Goal: Communication & Community: Ask a question

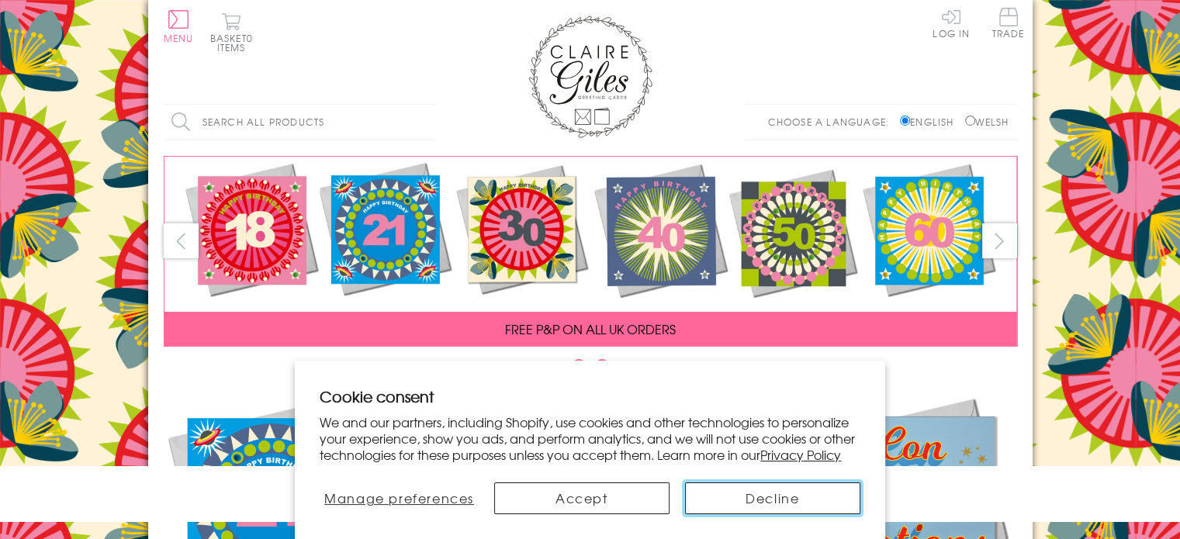
click at [709, 508] on button "Decline" at bounding box center [772, 498] width 175 height 32
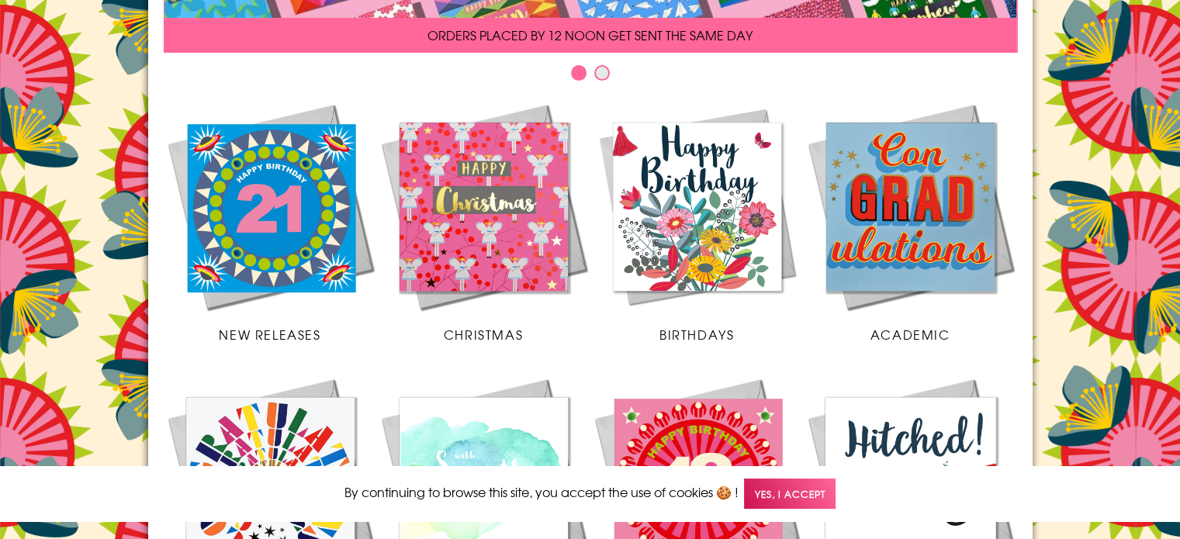
scroll to position [298, 0]
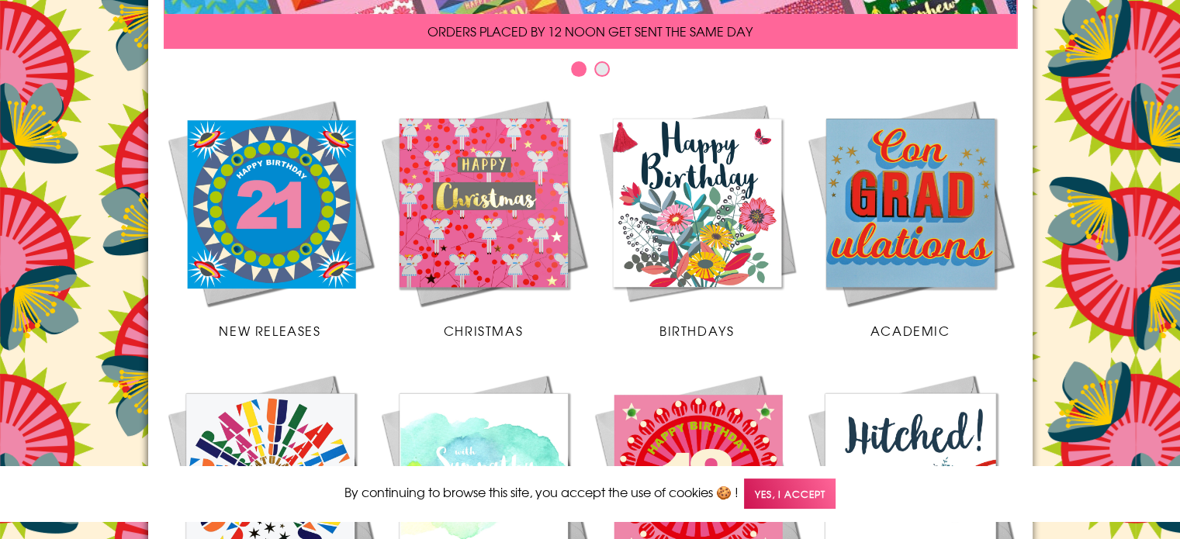
click at [802, 489] on span "Yes, I accept" at bounding box center [790, 494] width 92 height 30
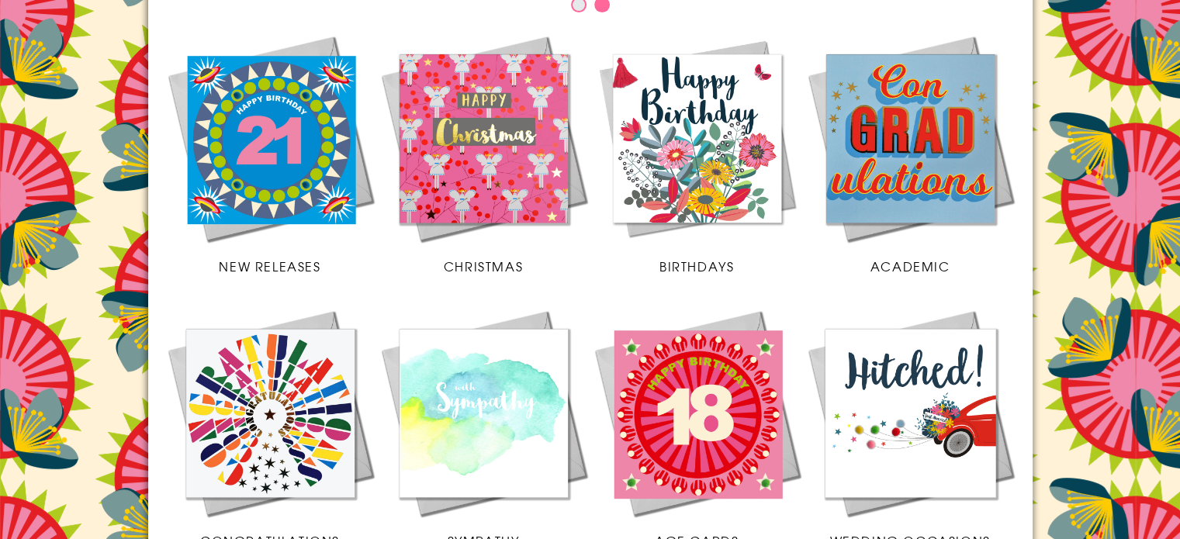
scroll to position [361, 0]
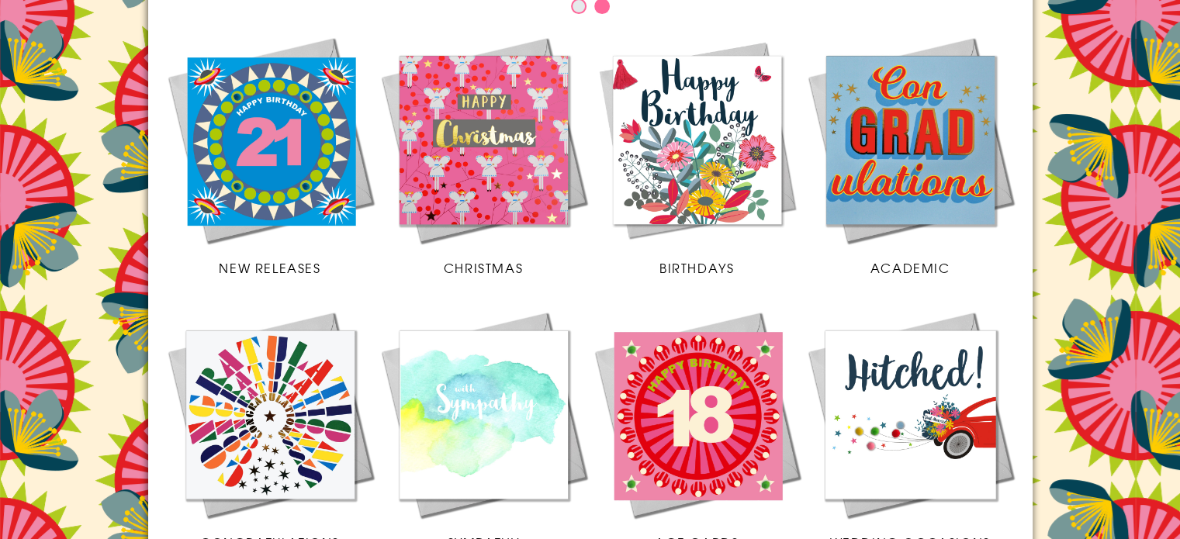
click at [250, 120] on img at bounding box center [270, 139] width 213 height 213
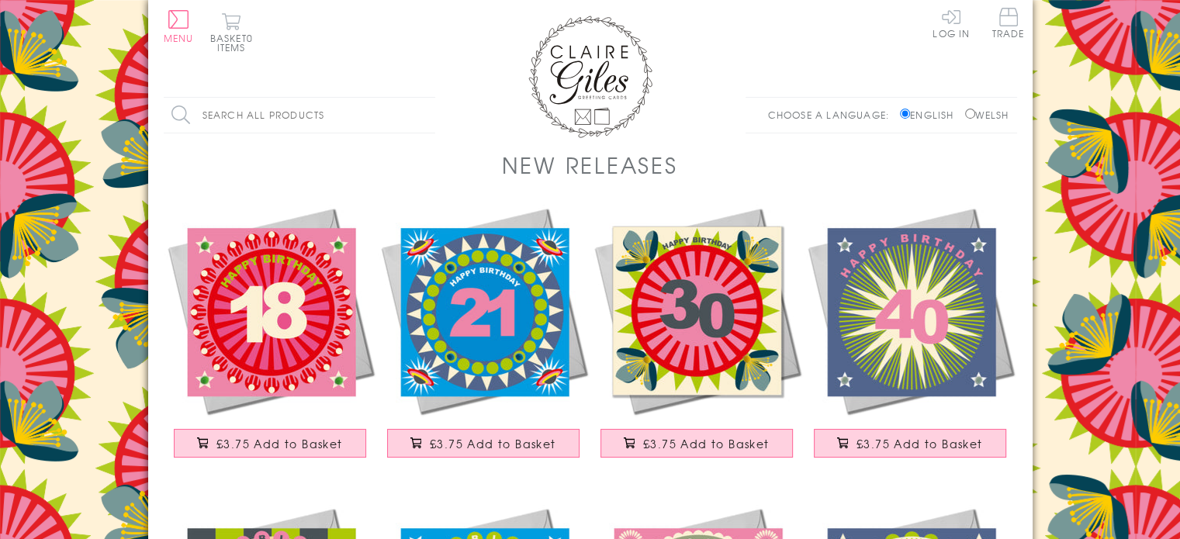
click at [271, 119] on input "Search all products" at bounding box center [299, 115] width 271 height 35
type input "welsh cards"
click at [420, 98] on input "Search" at bounding box center [428, 115] width 16 height 35
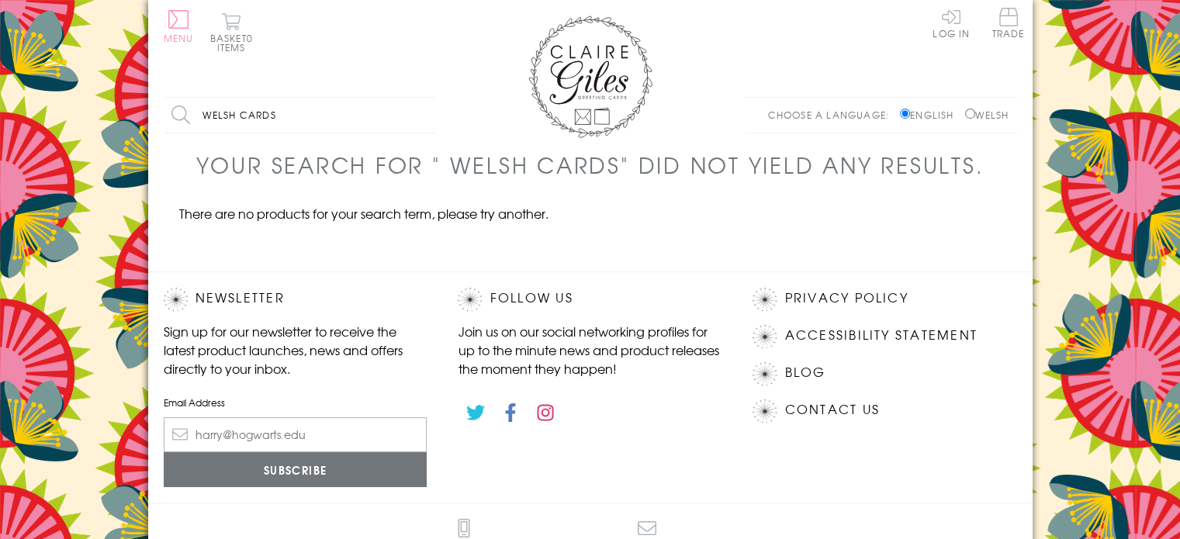
click at [182, 16] on button "Menu" at bounding box center [179, 26] width 30 height 33
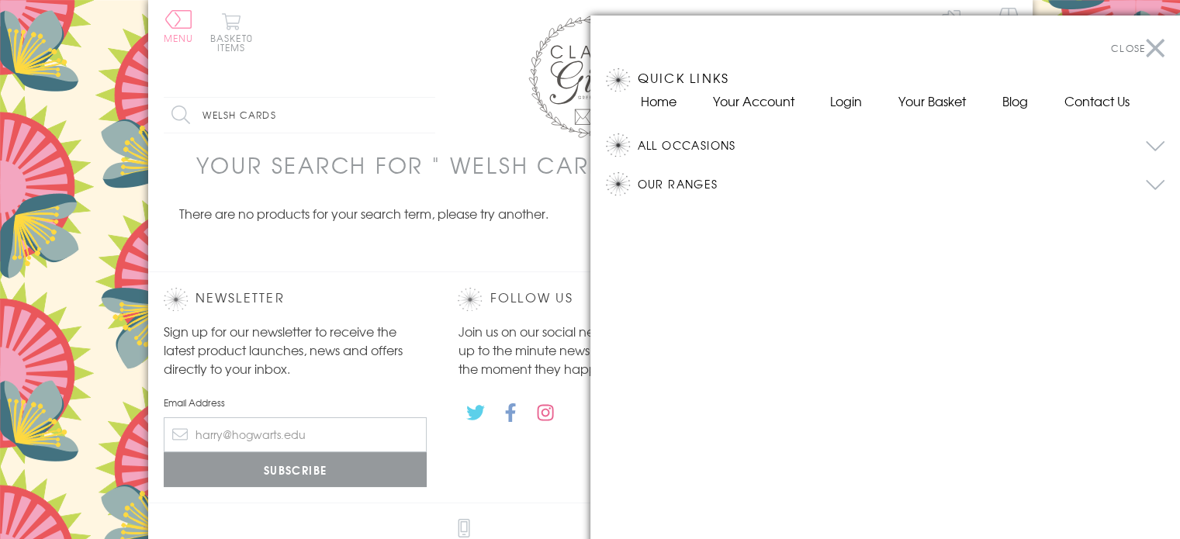
click at [706, 188] on button "Our Ranges" at bounding box center [901, 183] width 527 height 23
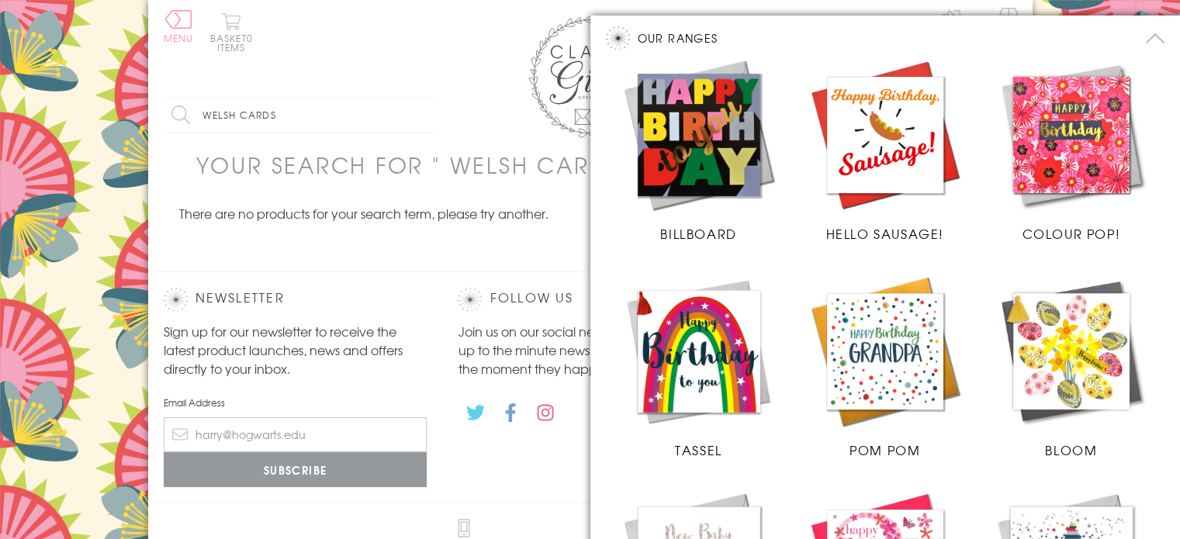
scroll to position [167, 0]
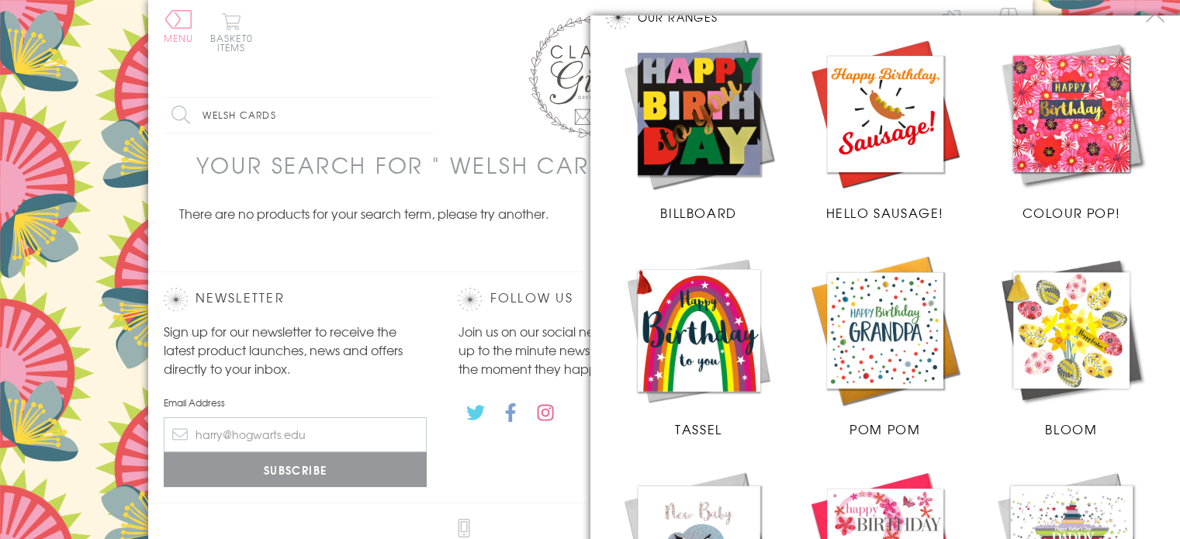
click at [704, 306] on img at bounding box center [698, 330] width 155 height 155
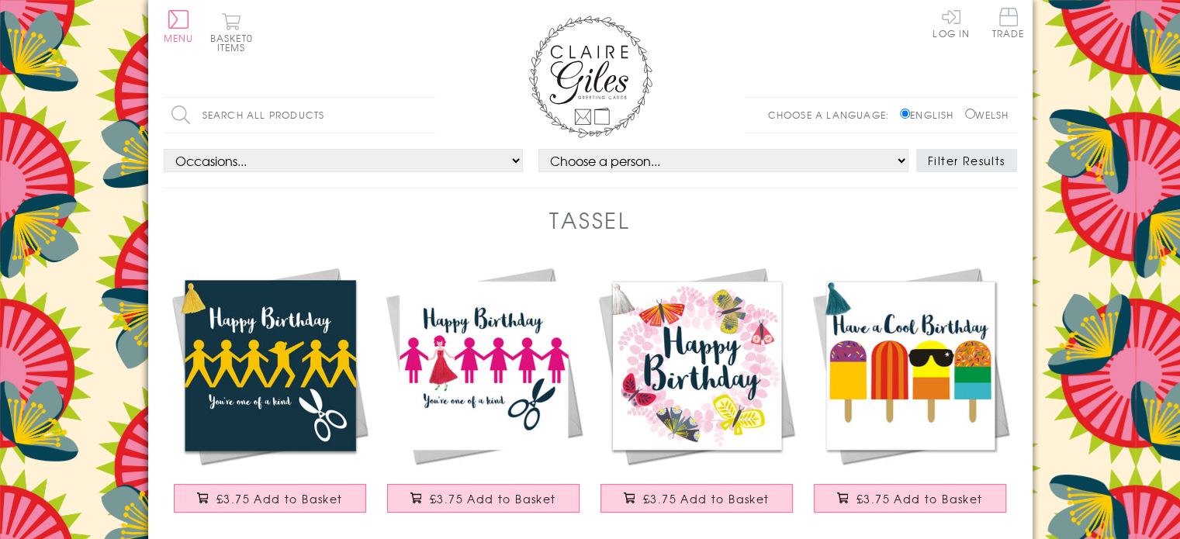
click at [966, 111] on input "Welsh" at bounding box center [970, 114] width 10 height 10
radio input "true"
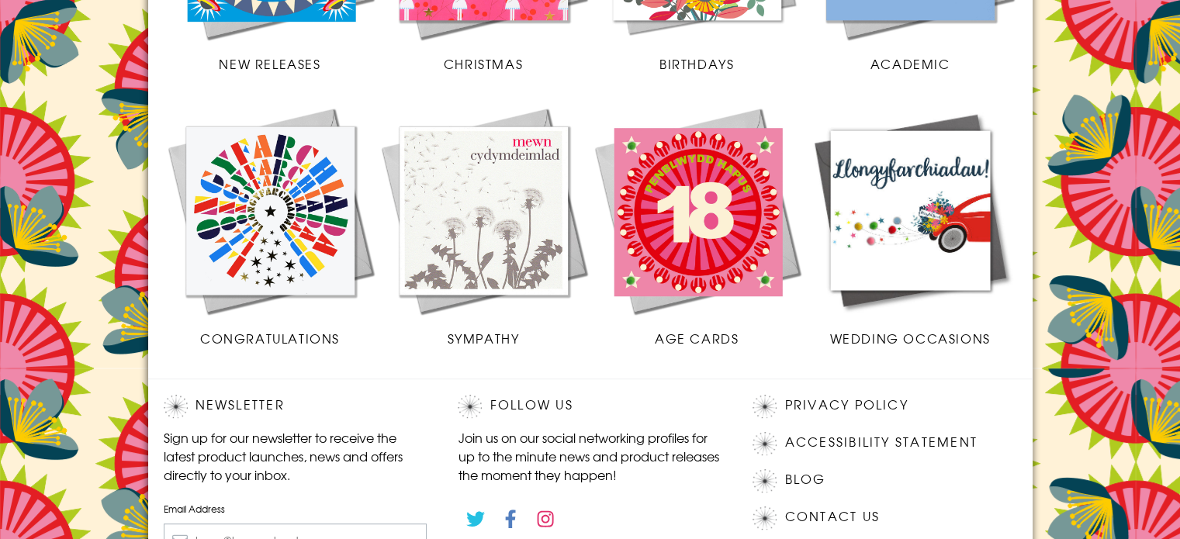
scroll to position [569, 0]
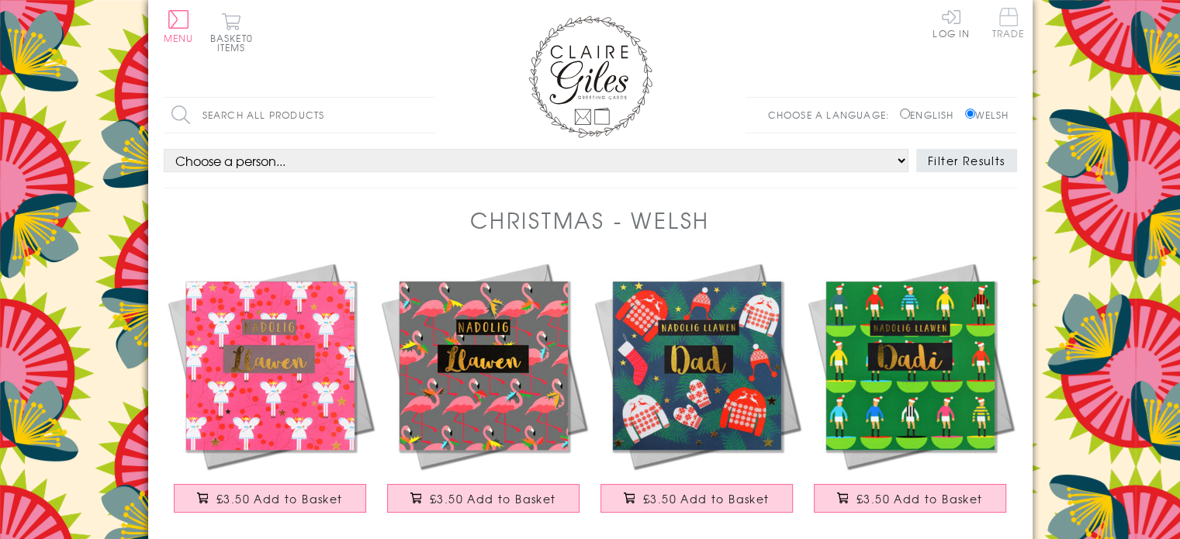
click at [1001, 16] on span "Trade" at bounding box center [1008, 23] width 33 height 30
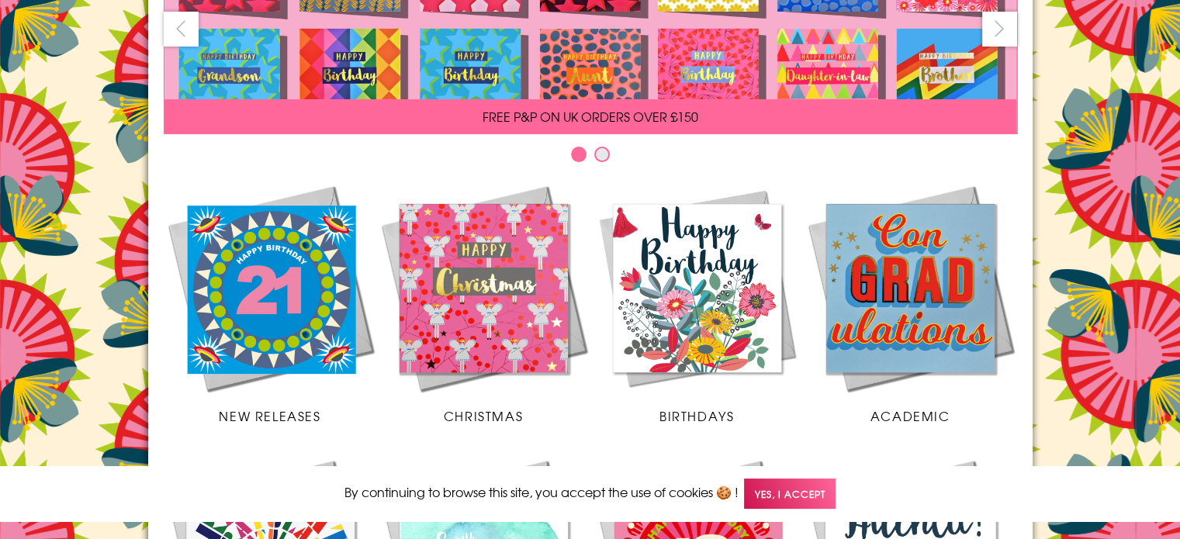
scroll to position [204, 0]
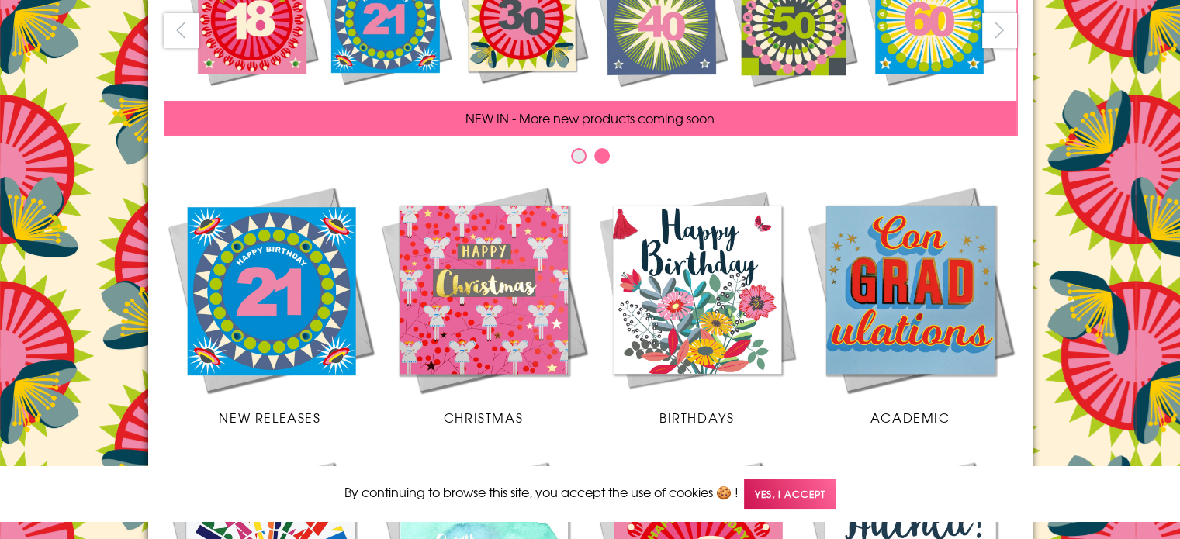
click at [788, 481] on span "Yes, I accept" at bounding box center [790, 494] width 92 height 30
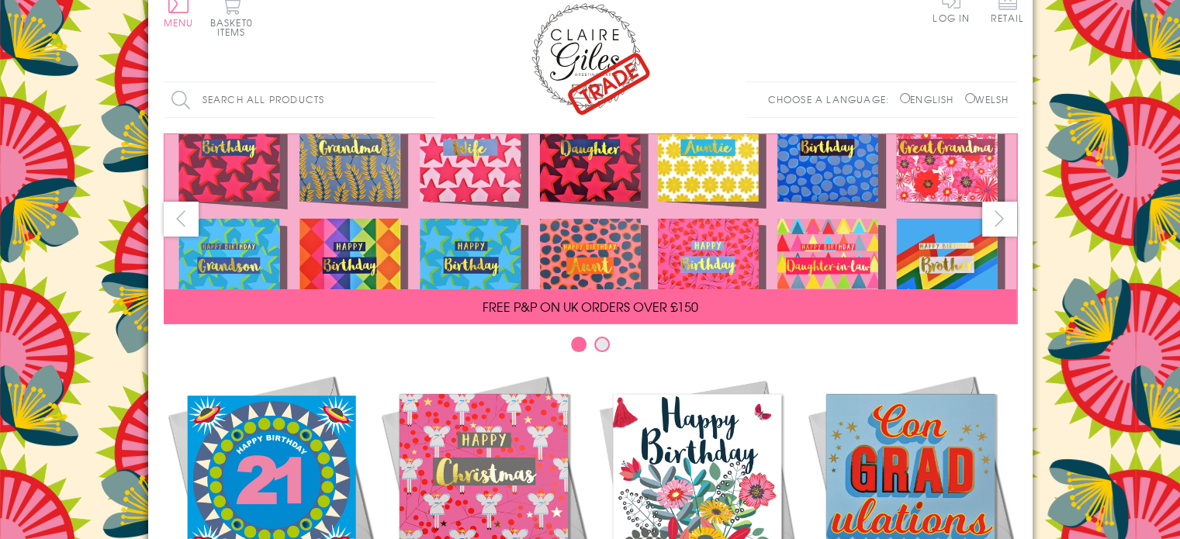
scroll to position [0, 0]
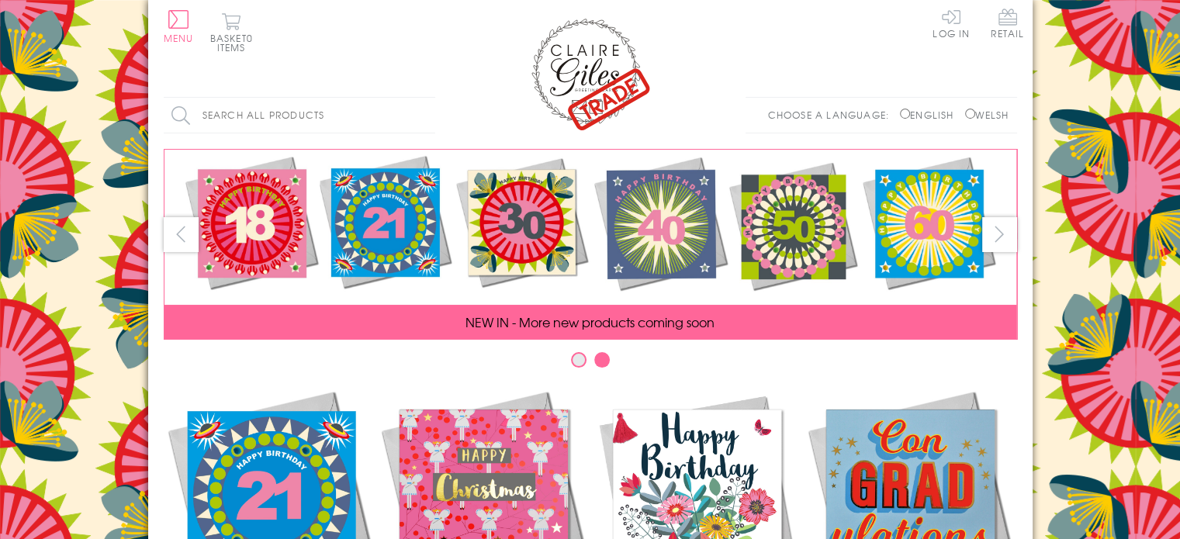
click at [965, 111] on input "Welsh" at bounding box center [970, 114] width 10 height 10
radio input "true"
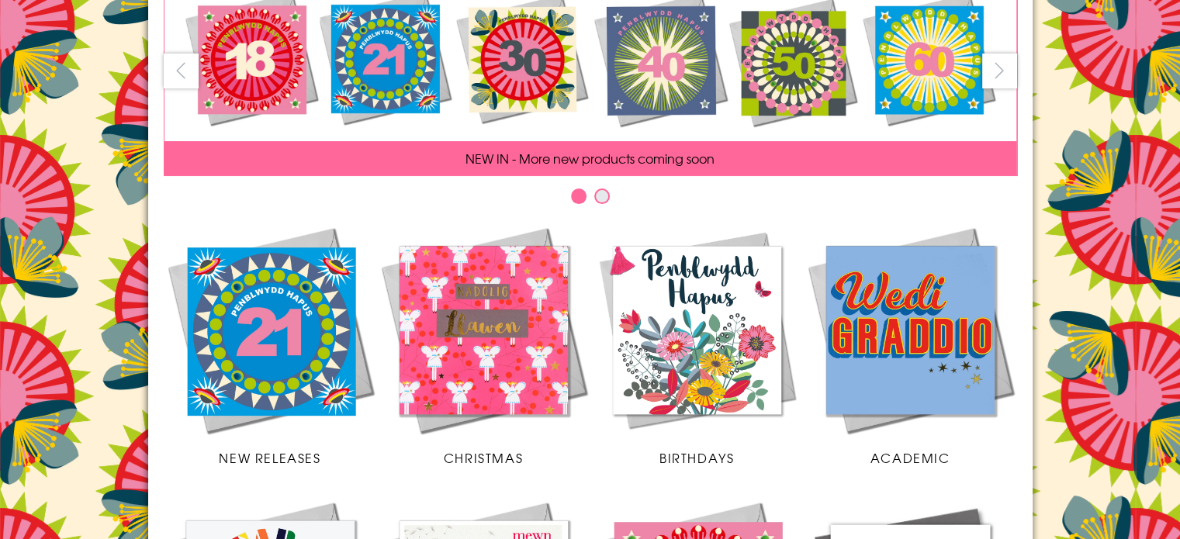
scroll to position [161, 0]
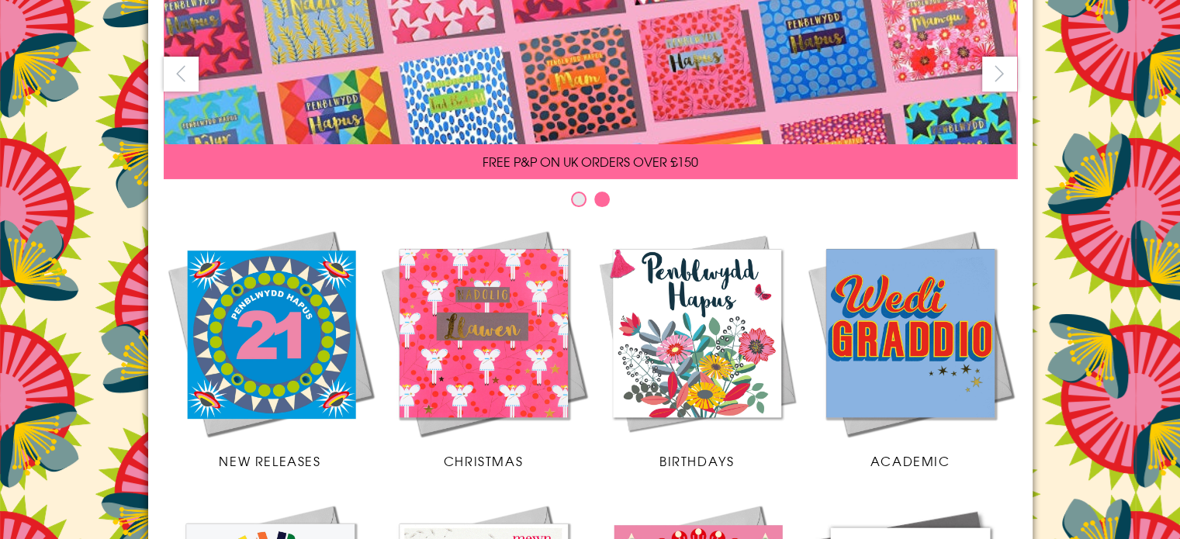
click at [460, 324] on img at bounding box center [483, 332] width 213 height 213
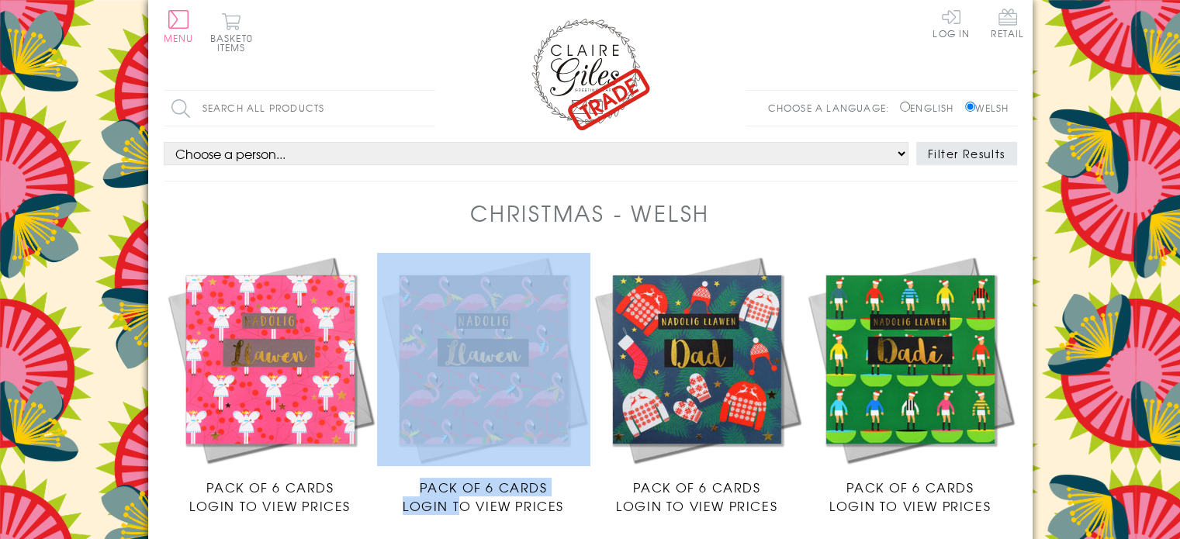
drag, startPoint x: 0, startPoint y: 0, endPoint x: 538, endPoint y: 351, distance: 642.3
click at [538, 351] on li "Pack of 6 Cards Login to view prices" at bounding box center [483, 384] width 213 height 262
click at [946, 18] on link "Log In" at bounding box center [950, 23] width 37 height 30
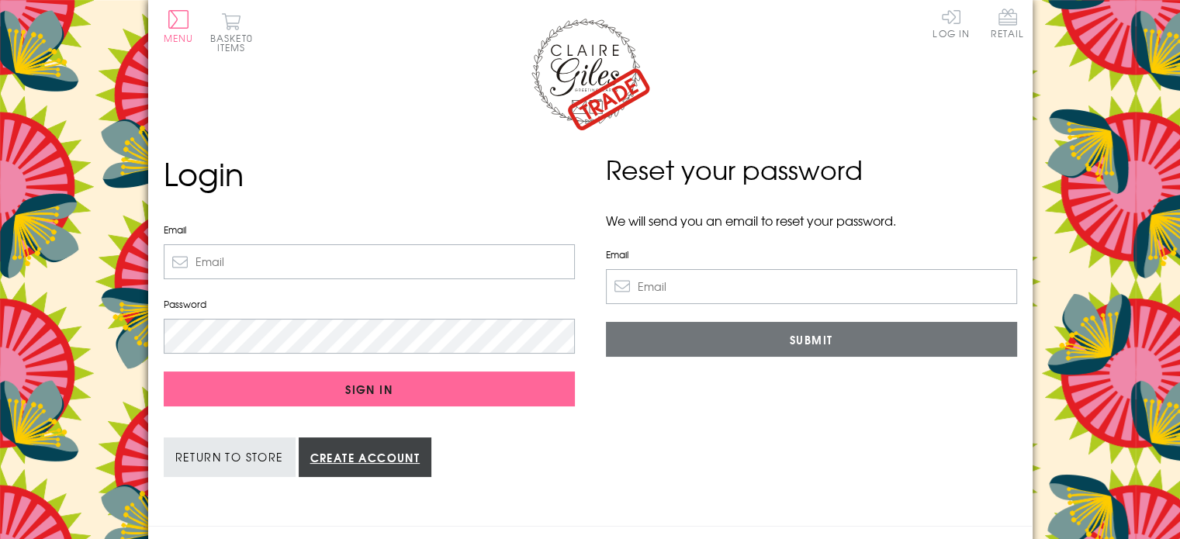
click at [401, 448] on link "Create account" at bounding box center [365, 457] width 133 height 40
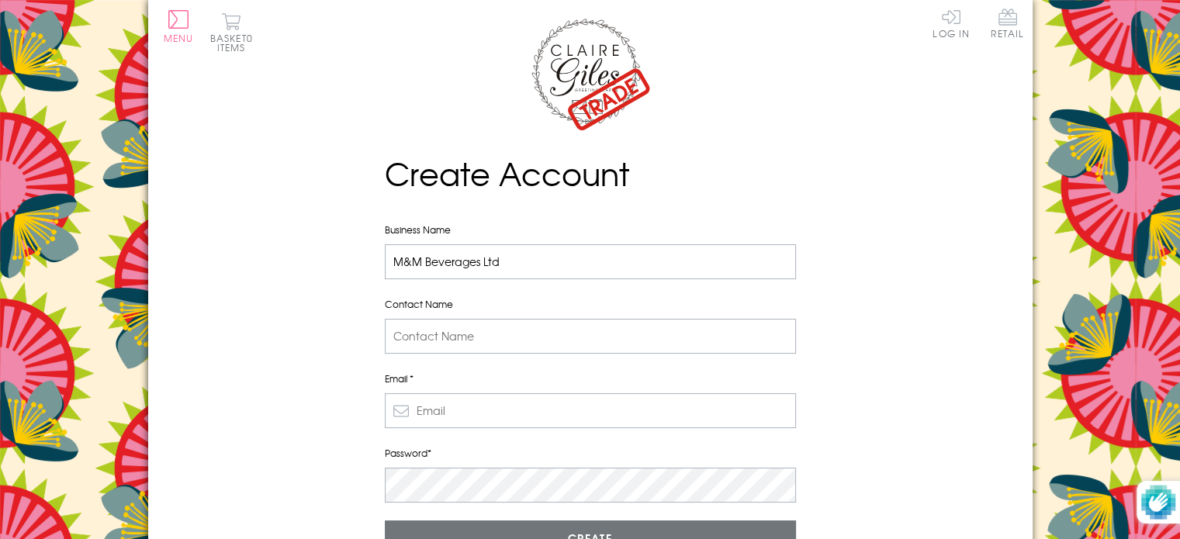
type input "M&M Beverages Ltd"
click at [416, 331] on input "Contact Name" at bounding box center [590, 336] width 411 height 35
type input "Mike"
click at [430, 415] on input "Email *" at bounding box center [590, 410] width 411 height 35
type input "mandmbeveragesltd@gmail.com"
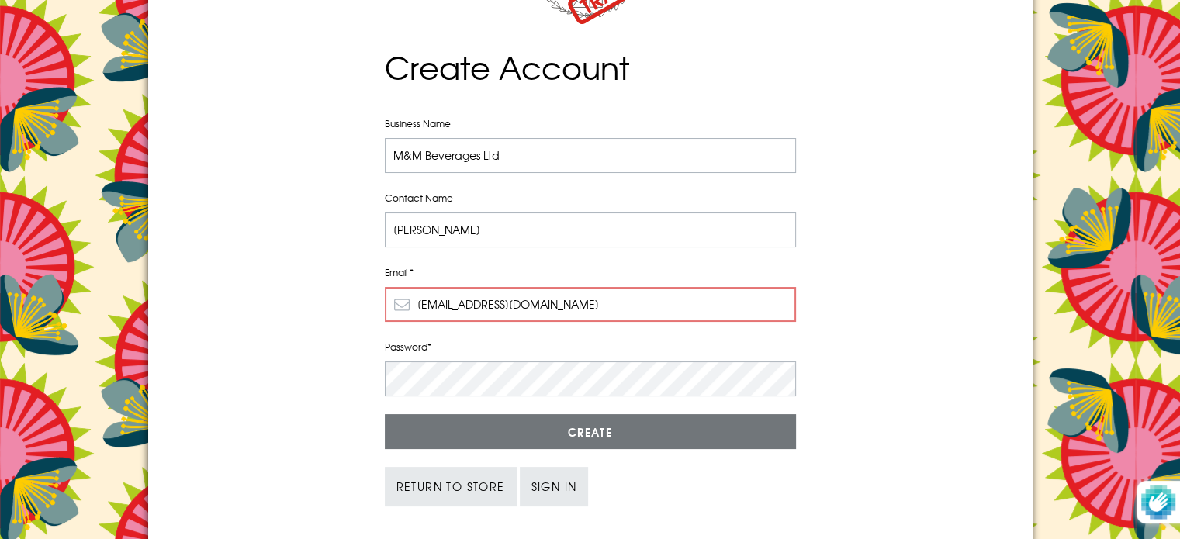
scroll to position [130, 0]
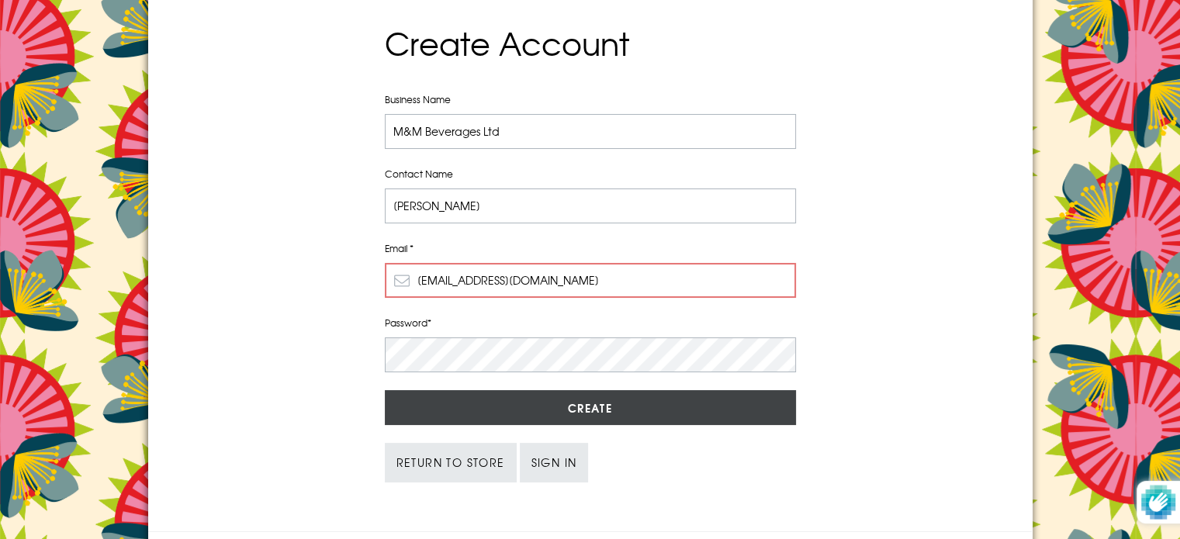
click at [607, 400] on input "Create" at bounding box center [590, 407] width 411 height 35
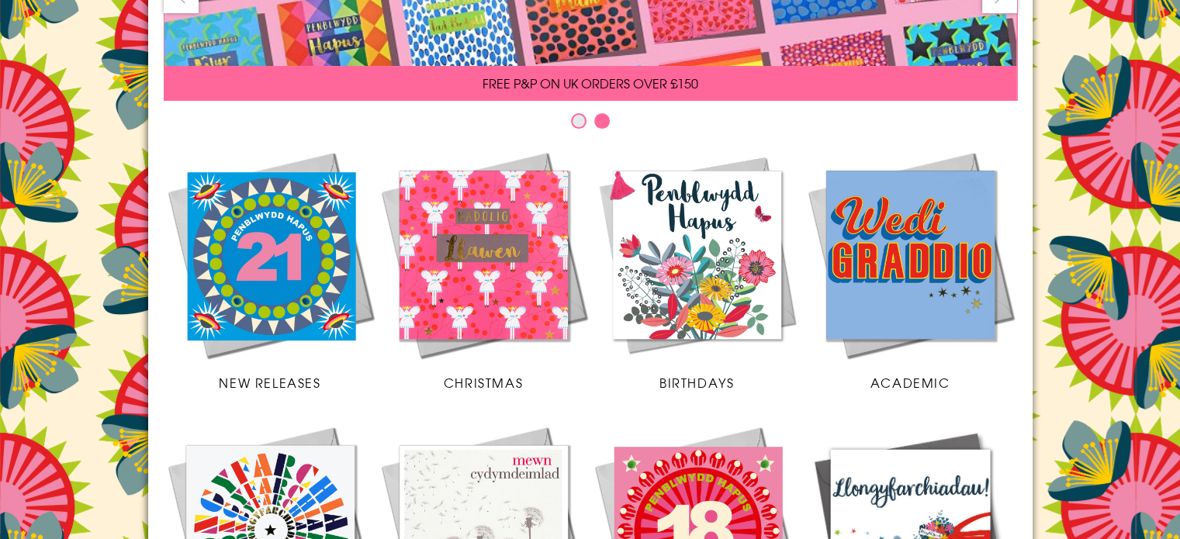
scroll to position [238, 0]
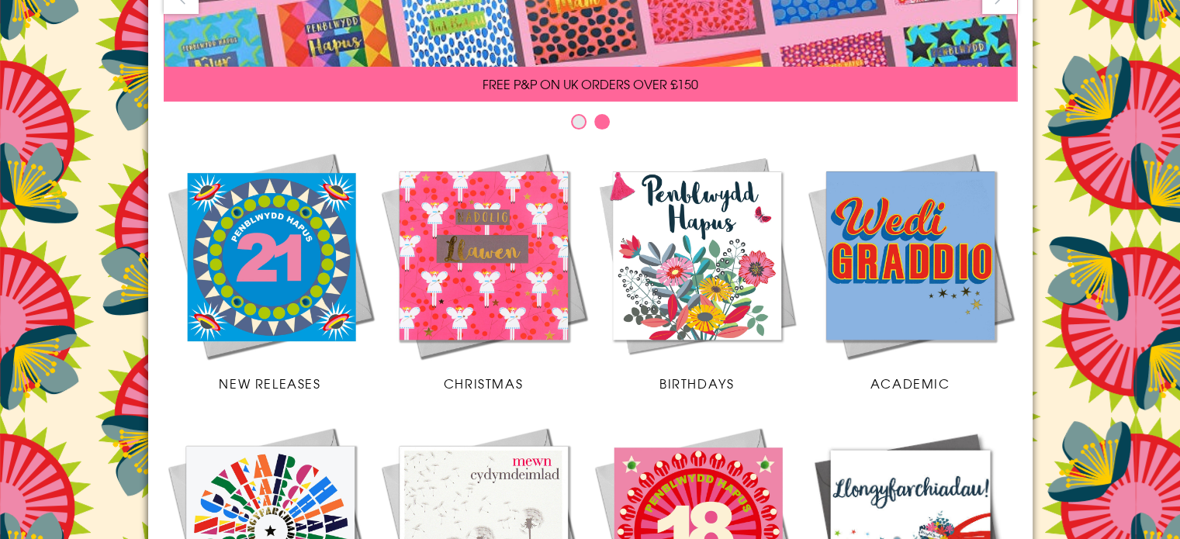
click at [499, 248] on img at bounding box center [483, 255] width 213 height 213
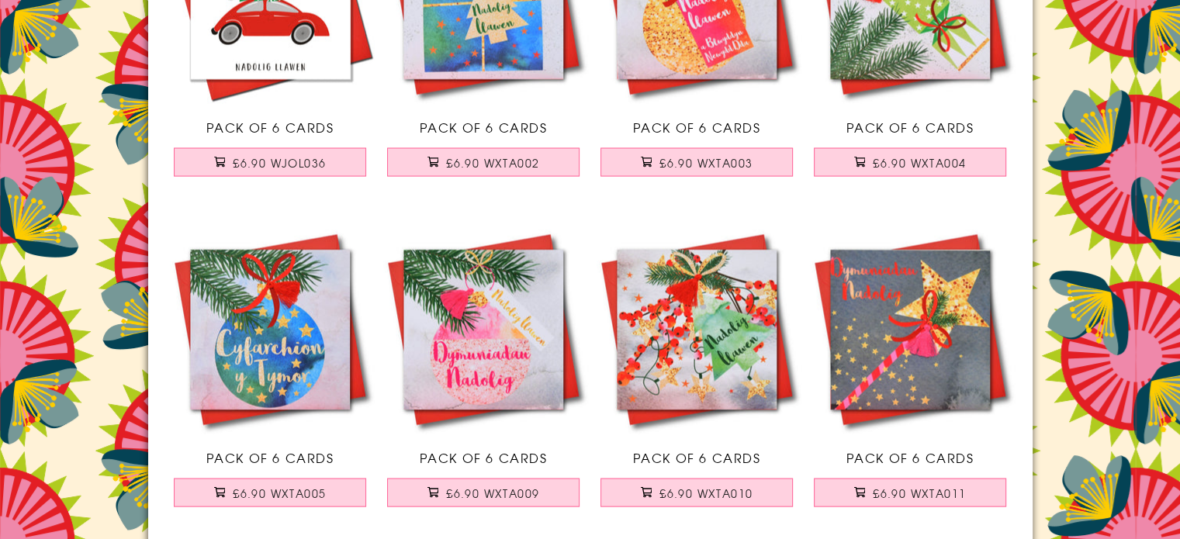
scroll to position [3276, 0]
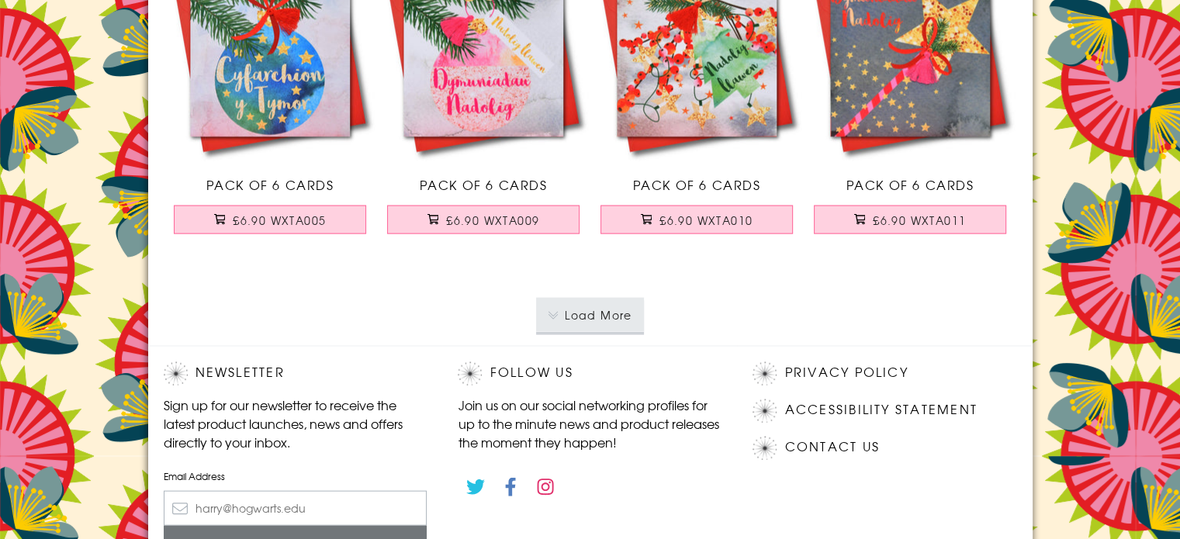
click at [615, 307] on button "Load More" at bounding box center [590, 315] width 108 height 34
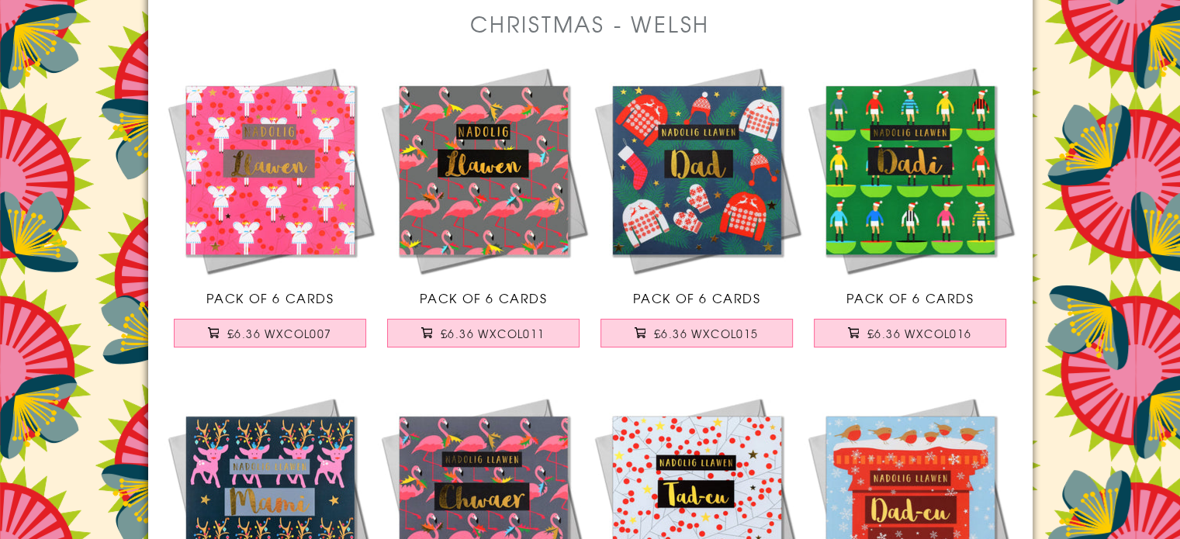
scroll to position [0, 0]
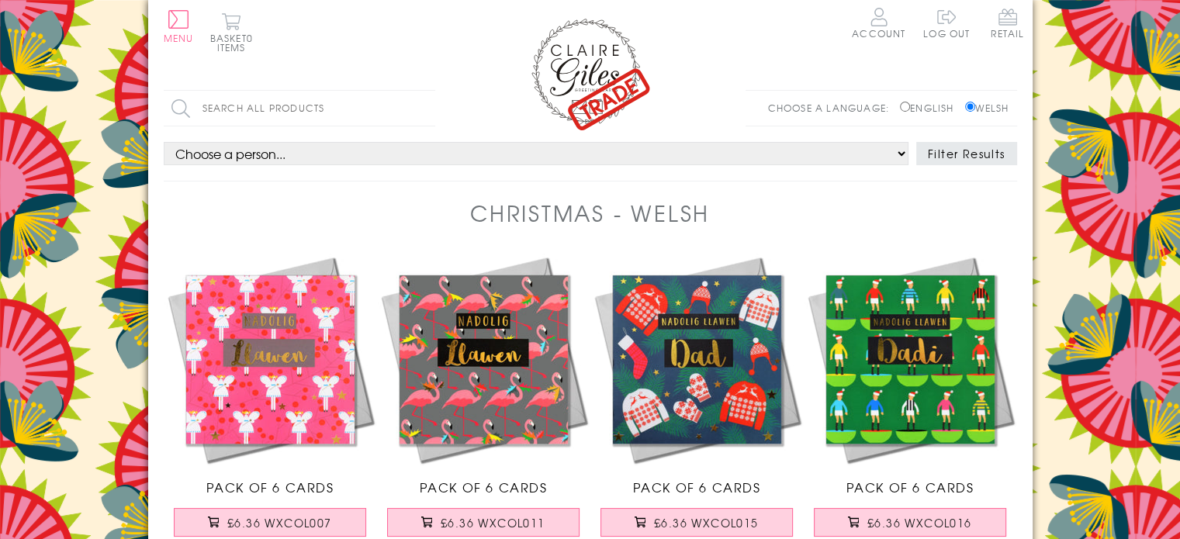
click at [900, 108] on input "English" at bounding box center [905, 107] width 10 height 10
radio input "true"
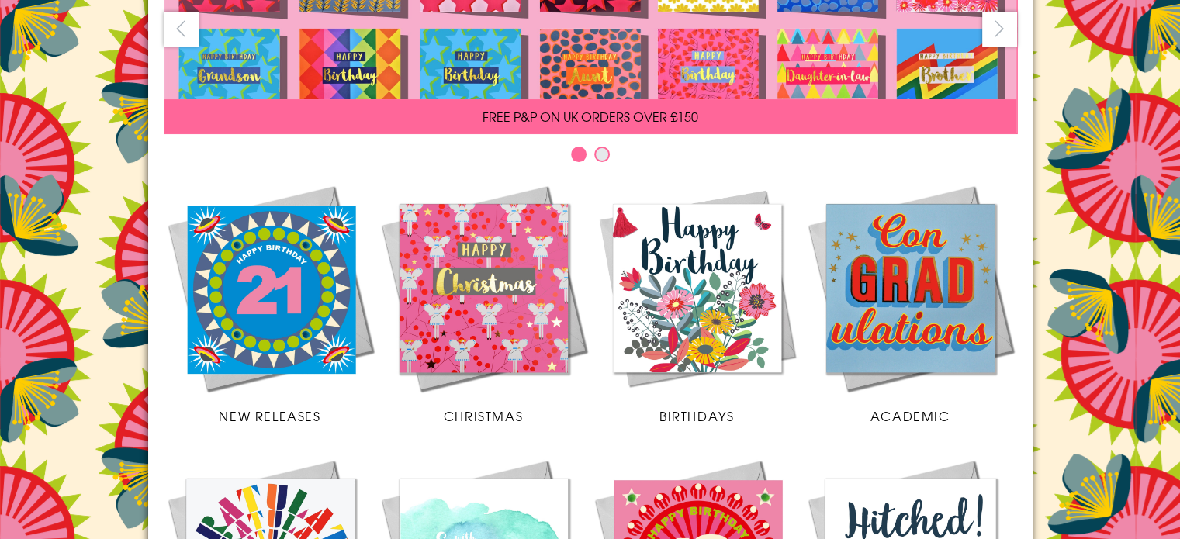
scroll to position [234, 0]
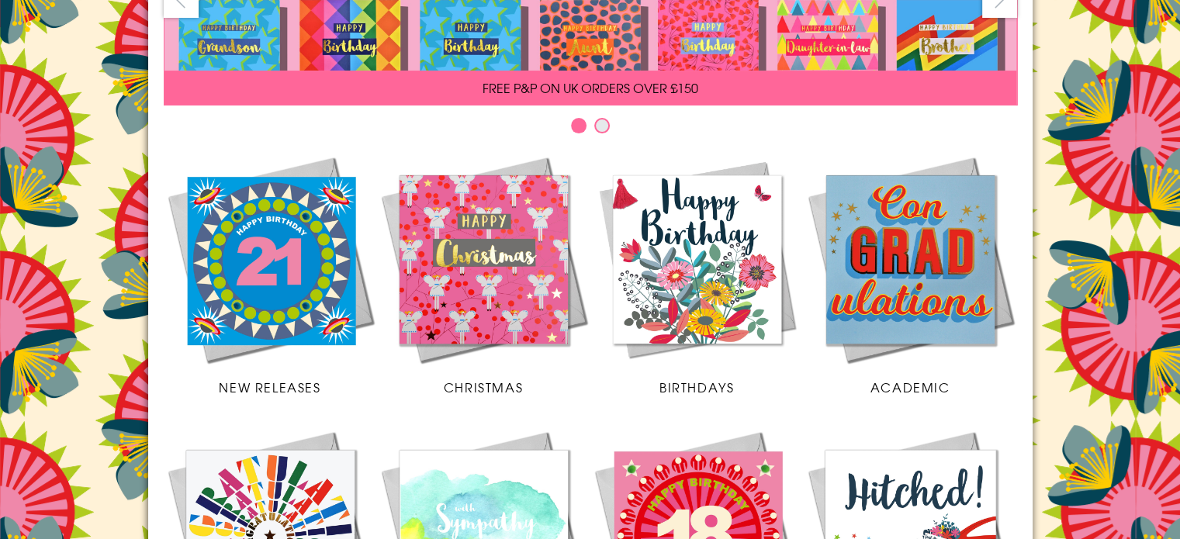
click at [505, 268] on img at bounding box center [483, 259] width 213 height 213
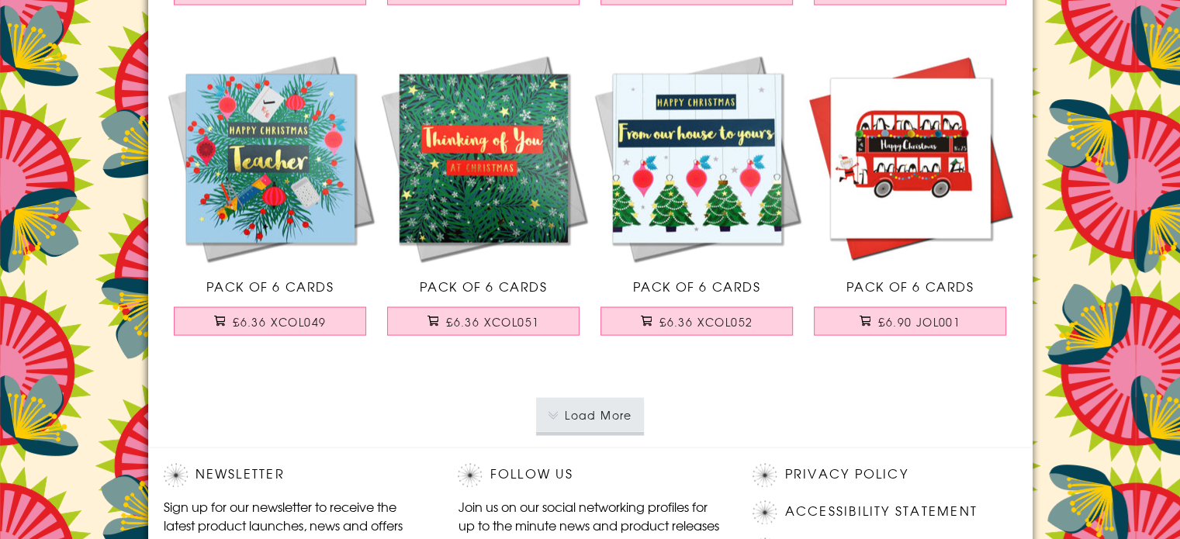
scroll to position [3180, 0]
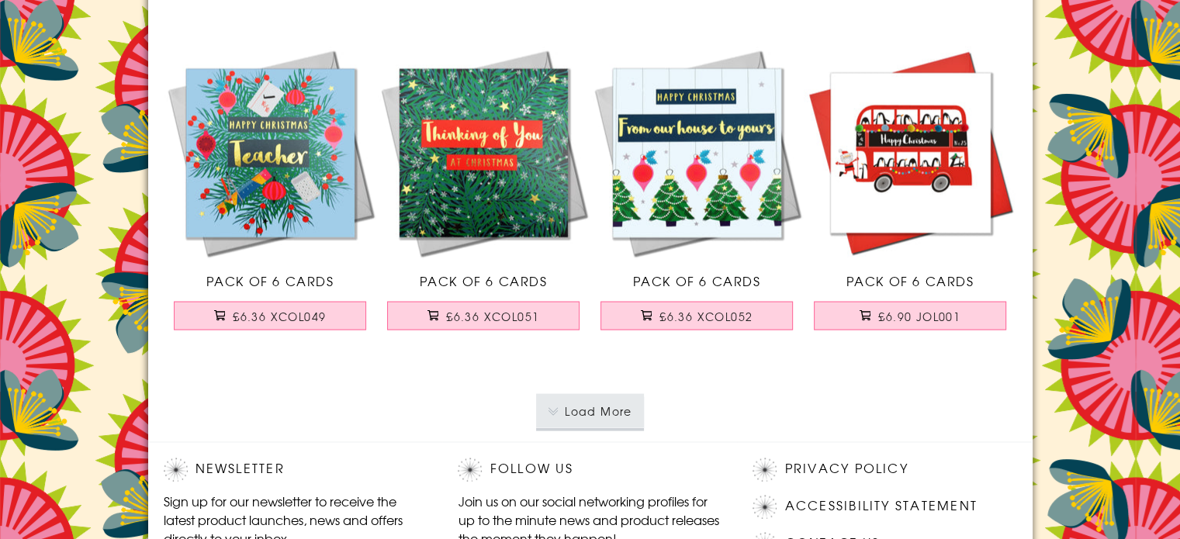
click at [596, 410] on button "Load More" at bounding box center [590, 411] width 108 height 34
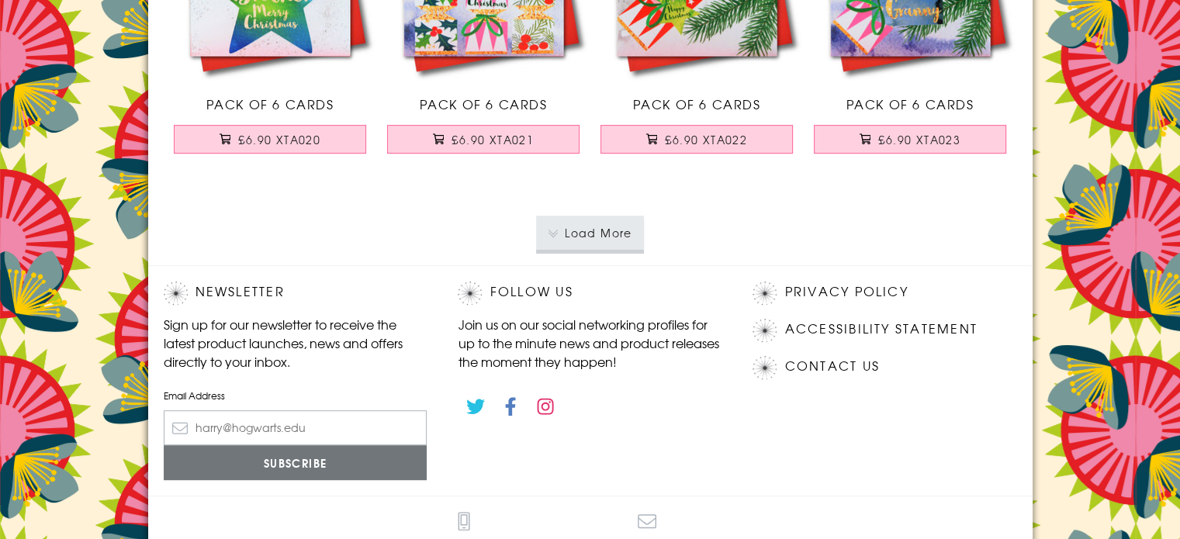
scroll to position [6687, 0]
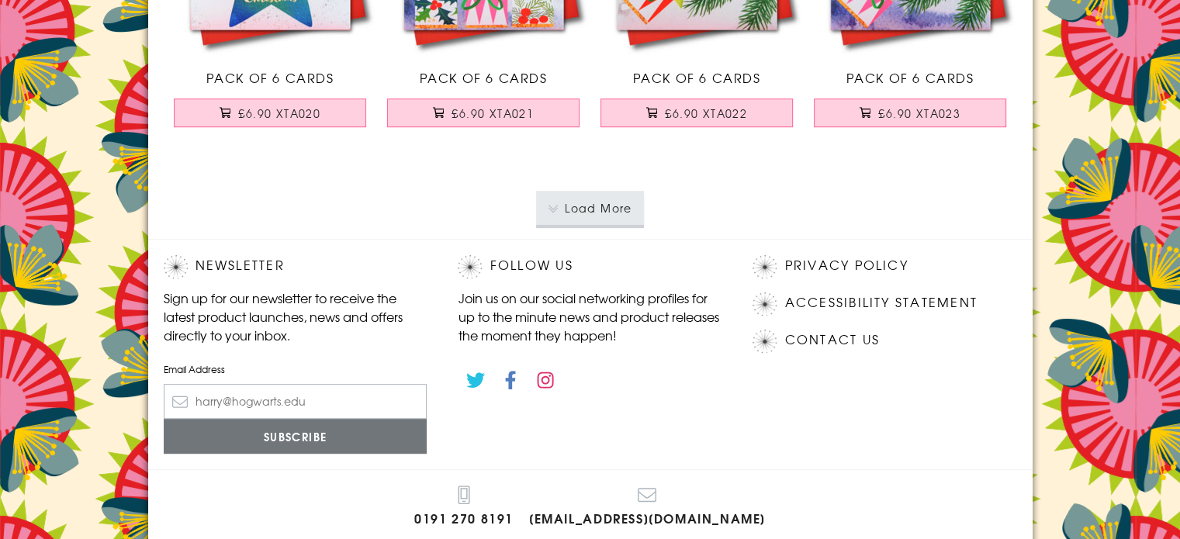
click at [597, 203] on button "Load More" at bounding box center [590, 208] width 108 height 34
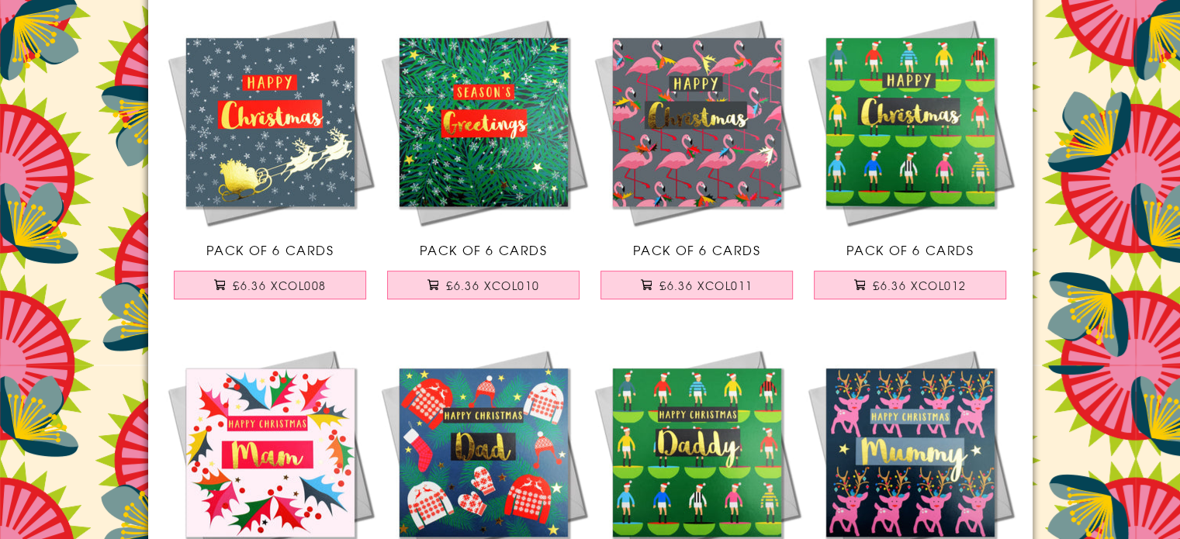
scroll to position [0, 0]
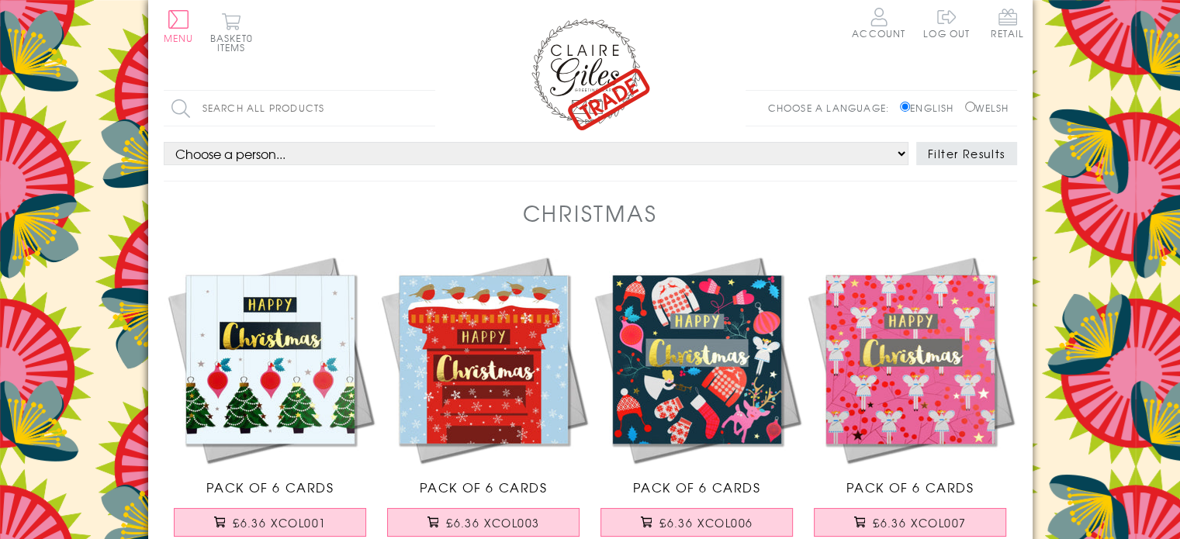
click at [899, 154] on select "Choose a person... All Mum Dad Daughter Son Brother Sister Husband Wife Grandma…" at bounding box center [536, 153] width 745 height 23
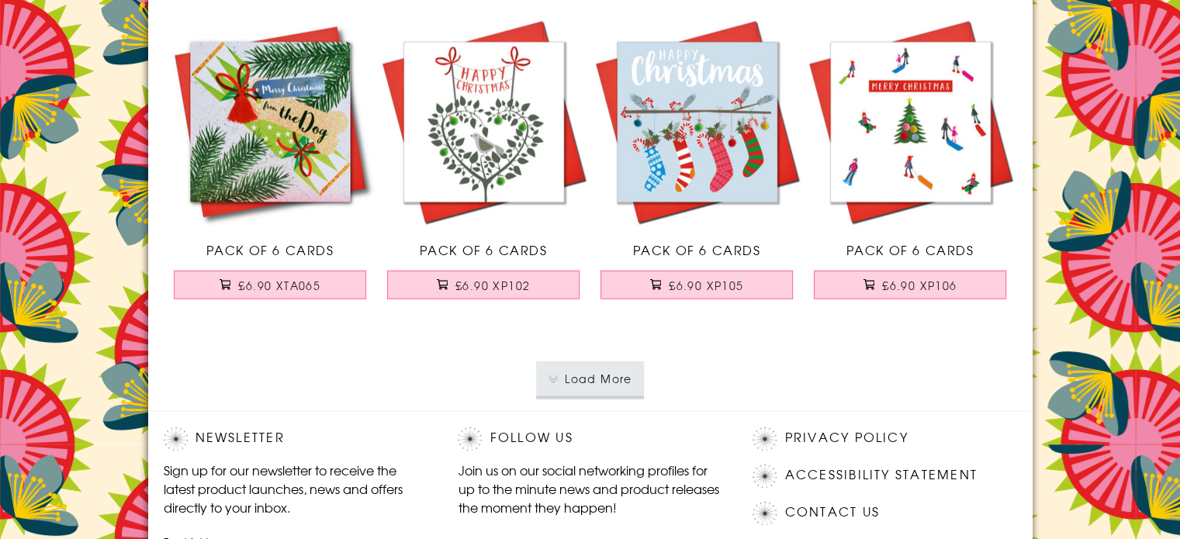
scroll to position [9844, 0]
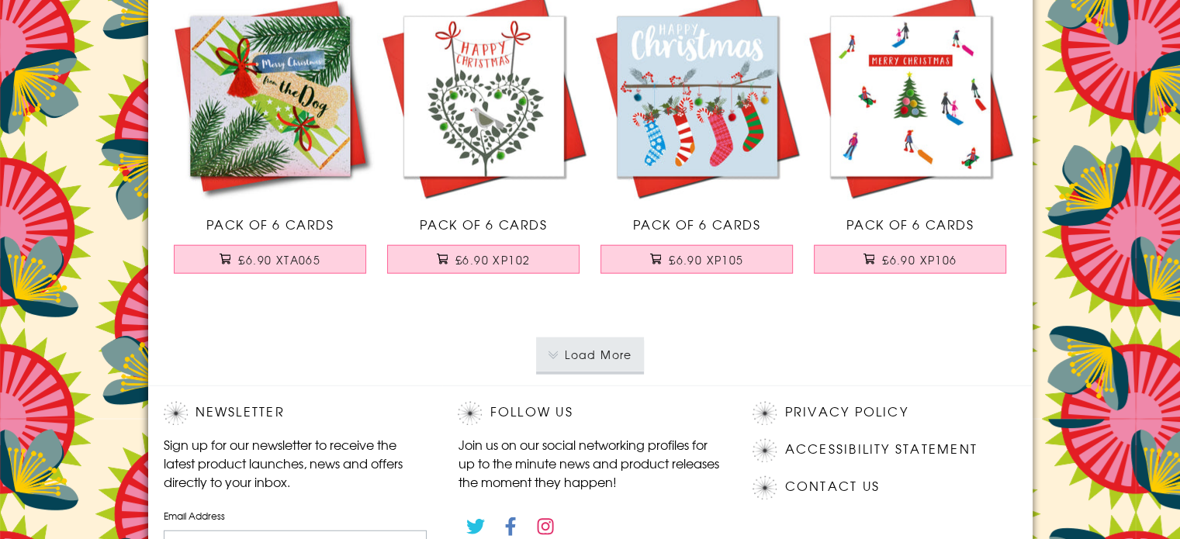
click at [602, 342] on button "Load More" at bounding box center [590, 354] width 108 height 34
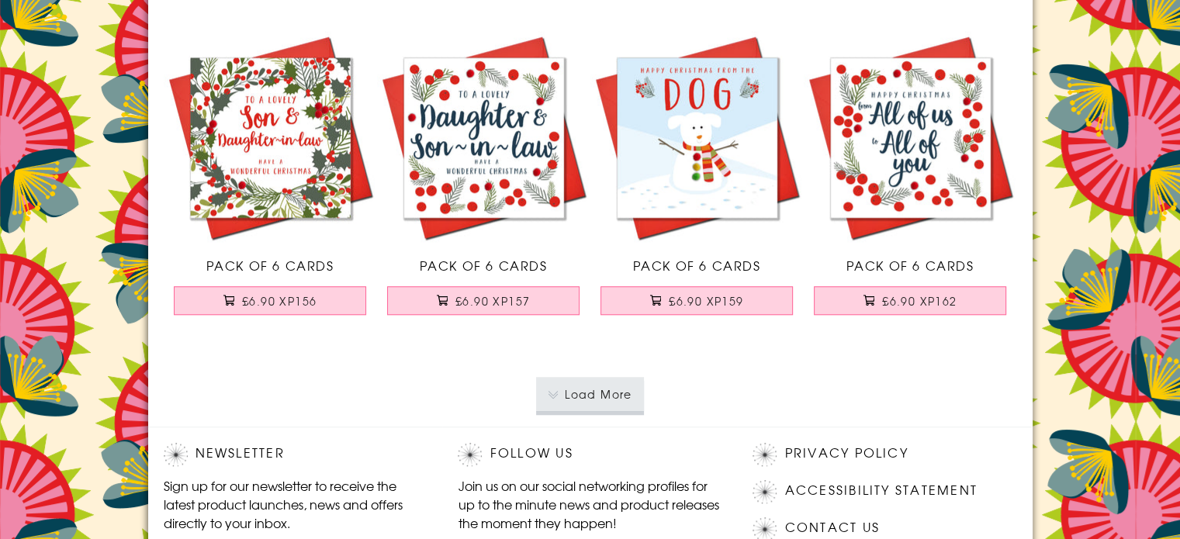
scroll to position [13175, 0]
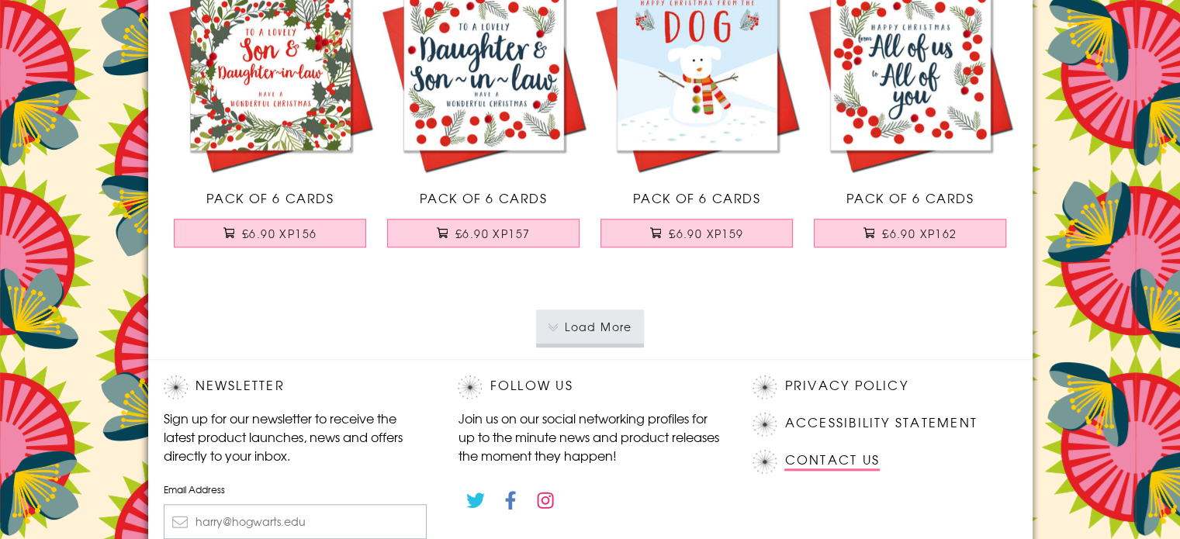
click at [862, 450] on link "Contact Us" at bounding box center [831, 460] width 95 height 21
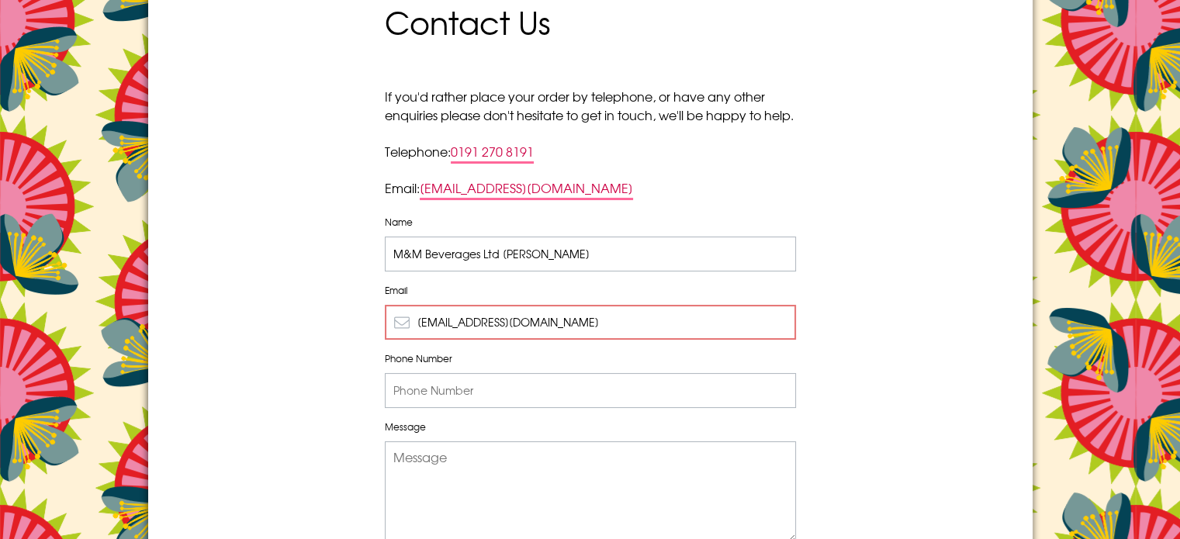
scroll to position [170, 0]
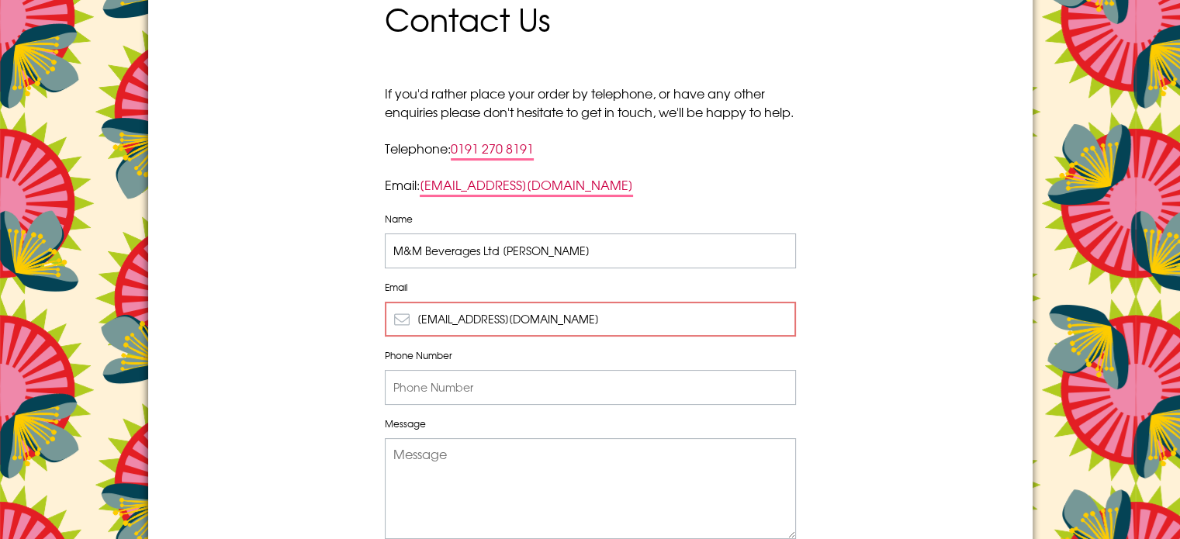
drag, startPoint x: 502, startPoint y: 266, endPoint x: 355, endPoint y: 272, distance: 146.7
click at [355, 272] on div "Contact Us If you'd rather place your order by telephone, or have any other enq…" at bounding box center [590, 305] width 884 height 648
type input "[PERSON_NAME]"
click at [482, 399] on input "Phone Number" at bounding box center [590, 387] width 411 height 35
type input "07818841875"
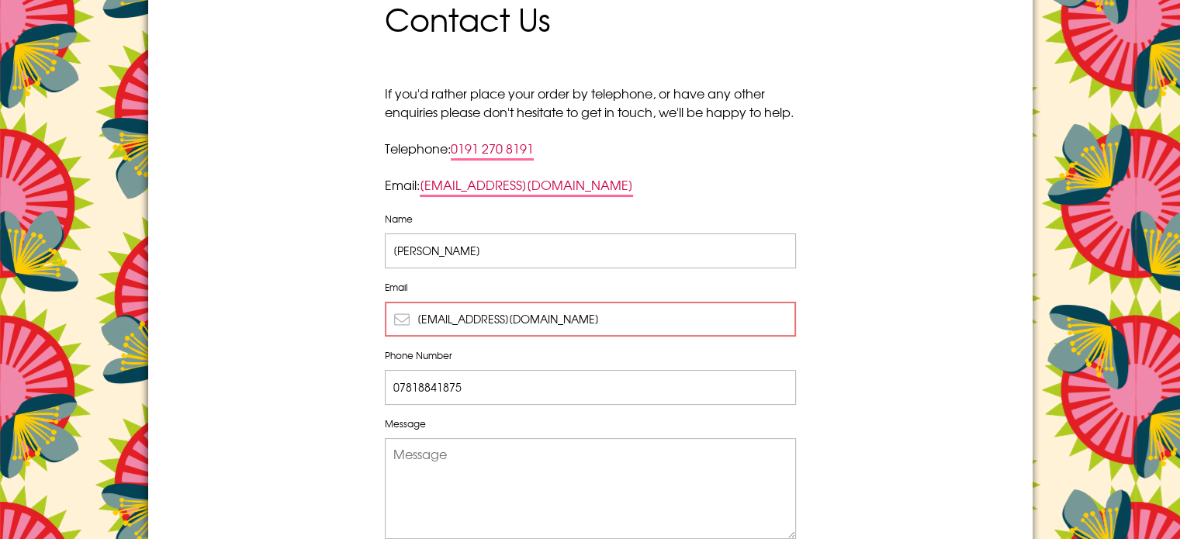
click at [489, 465] on textarea "Message" at bounding box center [590, 488] width 411 height 101
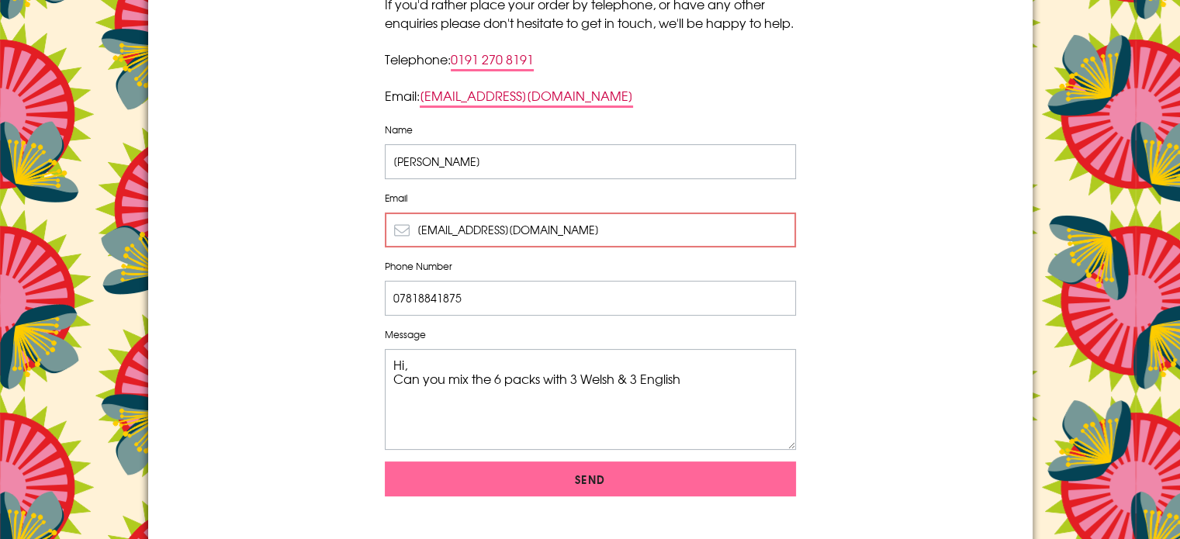
scroll to position [256, 0]
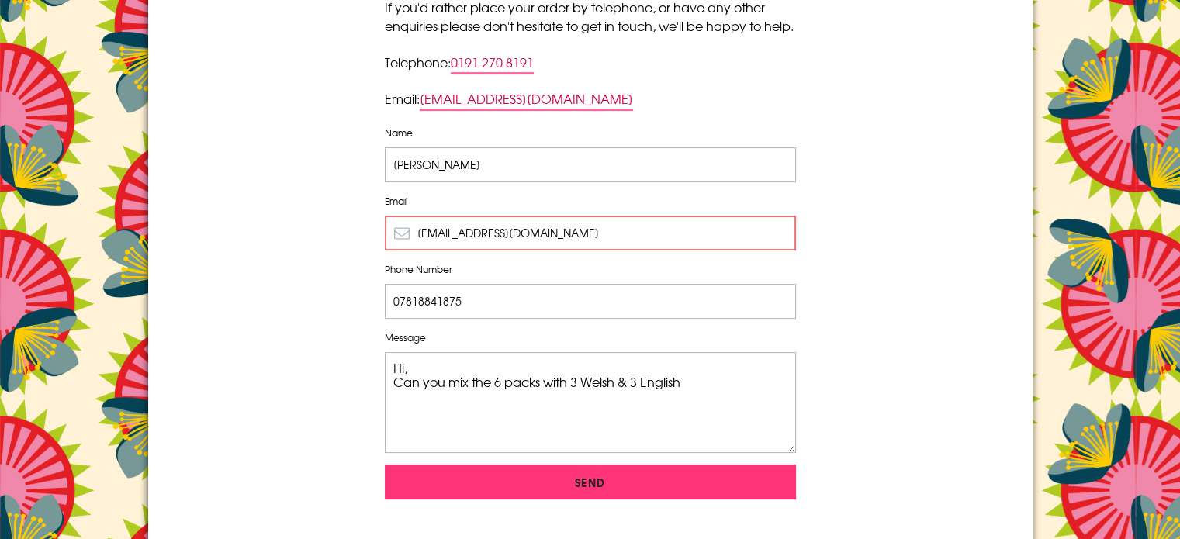
type textarea "Hi, Can you mix the 6 packs with 3 Welsh & 3 English"
click at [586, 496] on input "Send" at bounding box center [590, 482] width 411 height 35
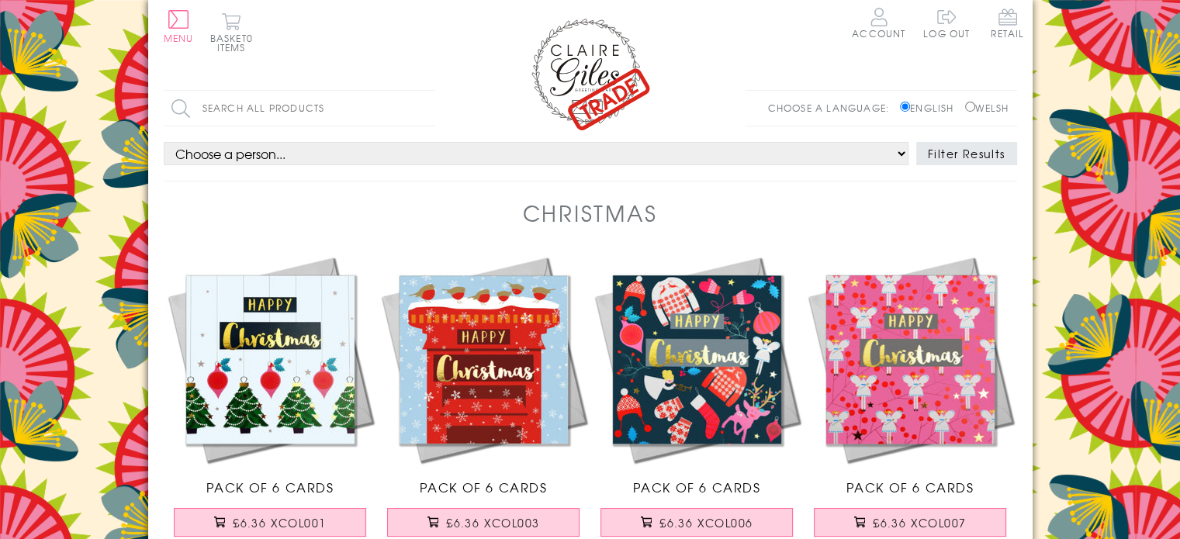
click at [968, 102] on input "Welsh" at bounding box center [970, 107] width 10 height 10
radio input "true"
